Goal: Communication & Community: Answer question/provide support

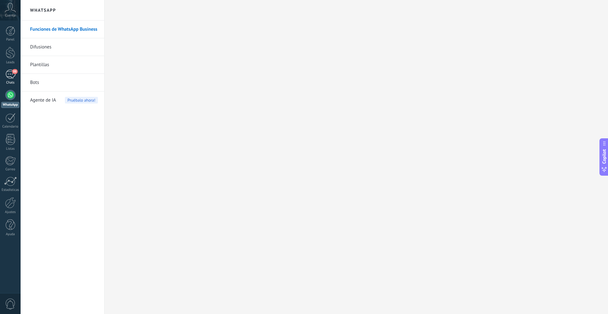
click at [13, 77] on div "88" at bounding box center [10, 74] width 10 height 9
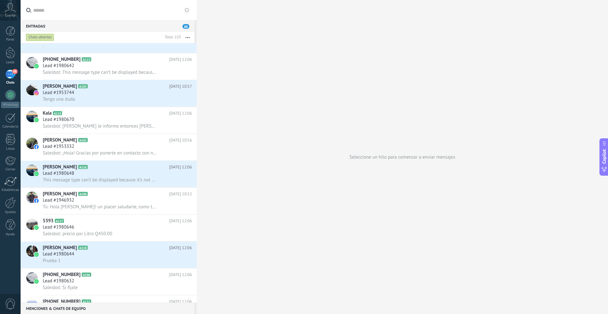
scroll to position [288, 0]
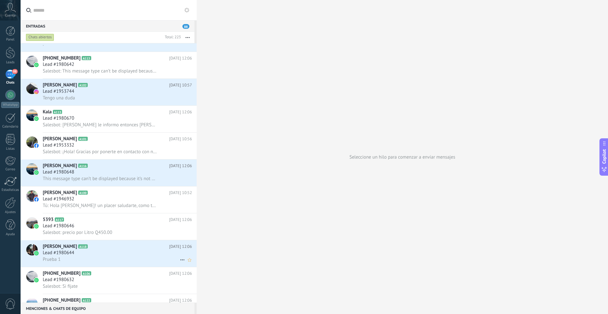
click at [79, 250] on div "Lead #1980644" at bounding box center [117, 253] width 149 height 6
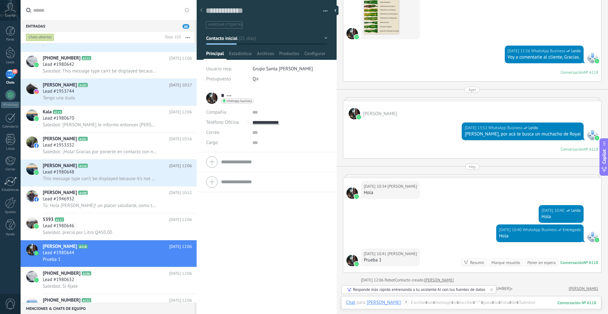
scroll to position [929, 0]
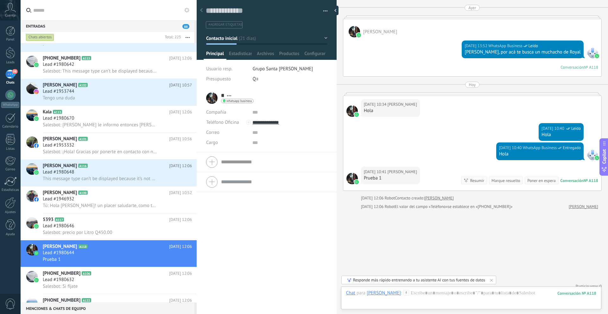
click at [411, 92] on div at bounding box center [472, 93] width 259 height 3
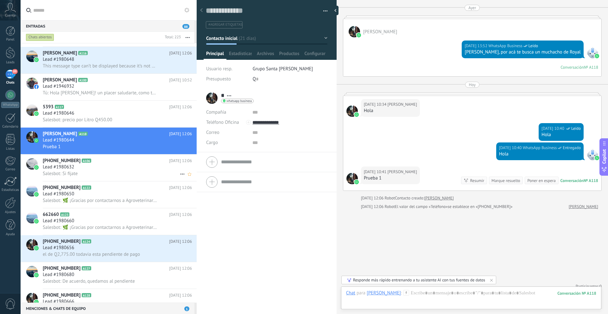
click at [91, 168] on div "Lead #1980632" at bounding box center [117, 167] width 149 height 6
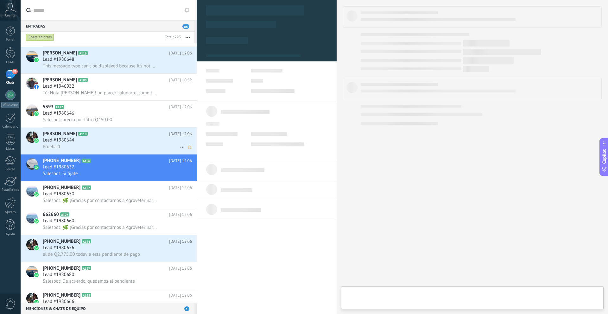
click at [92, 142] on div "Lead #1980644" at bounding box center [117, 140] width 149 height 6
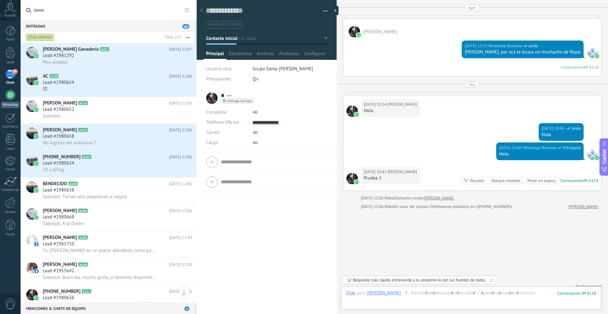
click at [12, 93] on div at bounding box center [10, 95] width 10 height 10
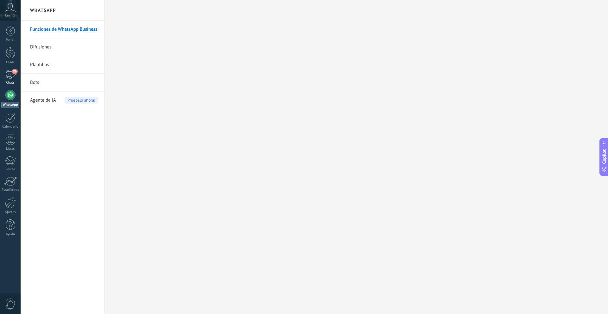
click at [14, 77] on div "89" at bounding box center [10, 74] width 10 height 9
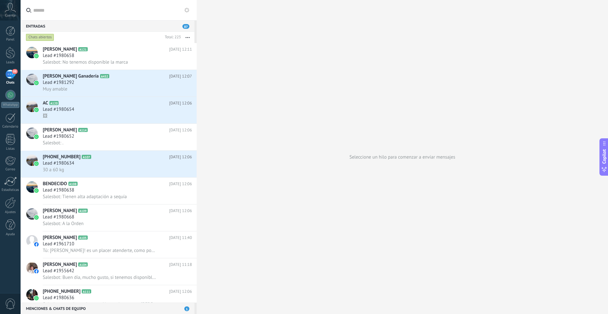
scroll to position [6, 0]
click at [128, 61] on span "Salesbot: Te comento que este de Areca tiene un porcentaje del 14.50% de proteí…" at bounding box center [100, 62] width 114 height 6
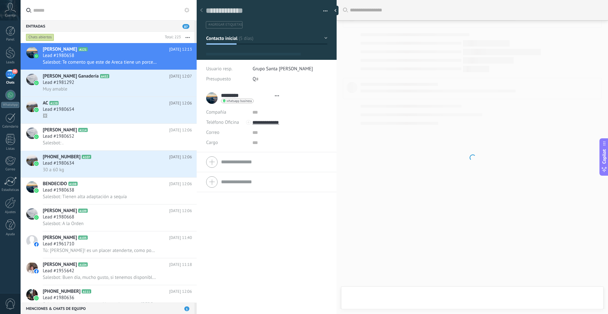
type textarea "**********"
